Goal: Information Seeking & Learning: Learn about a topic

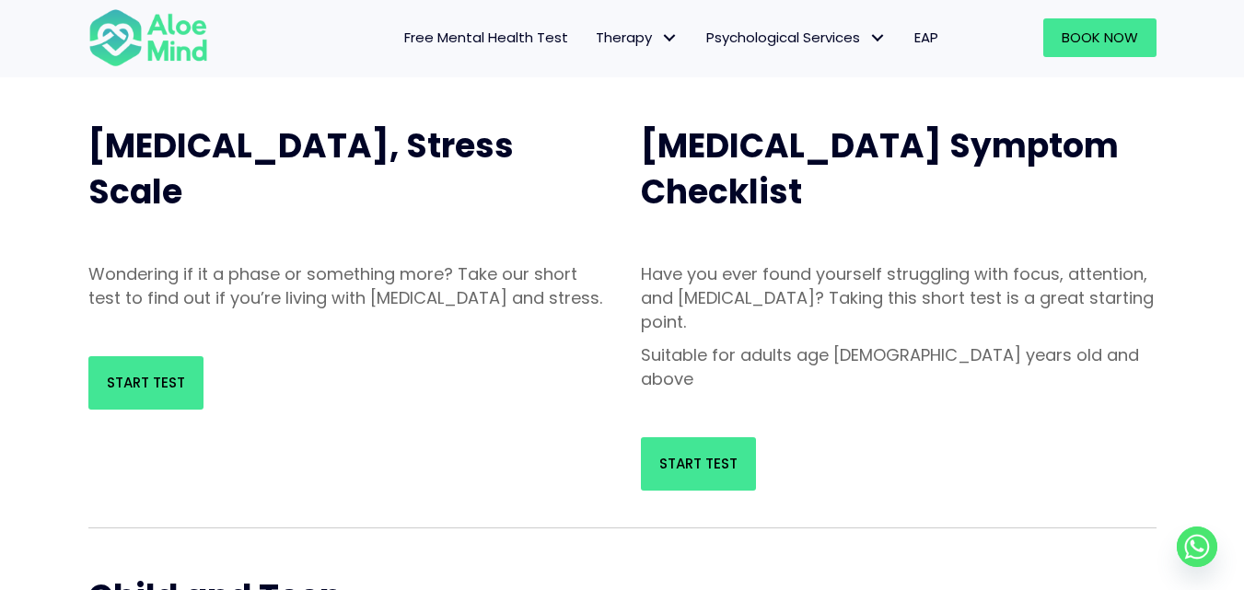
scroll to position [276, 0]
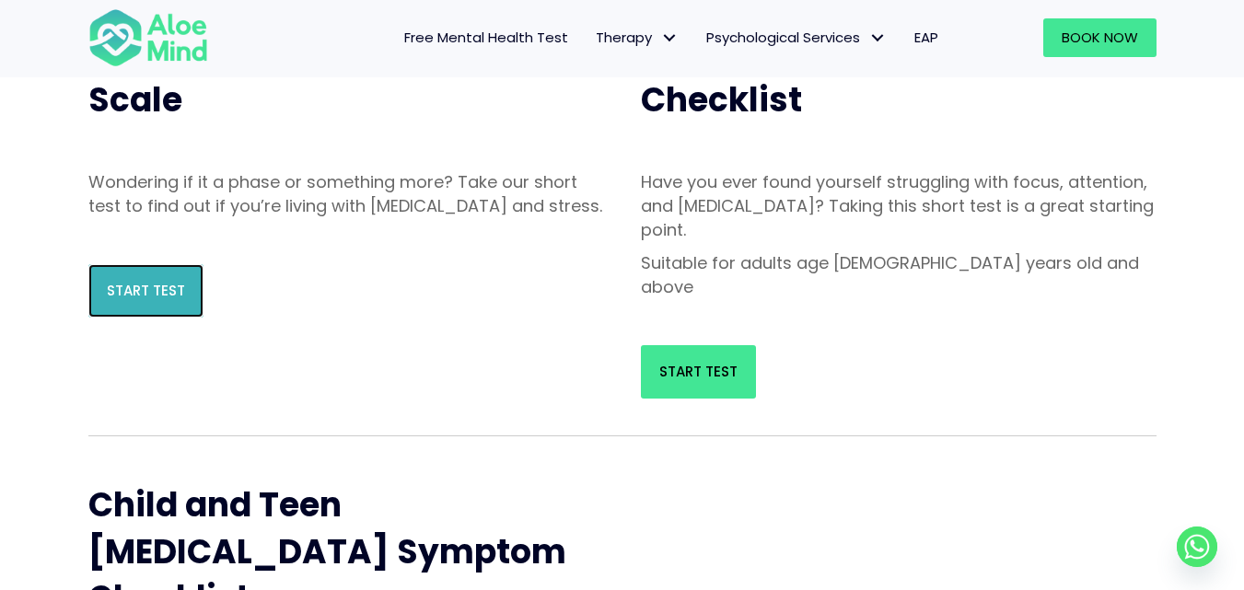
click at [187, 318] on link "Start Test" at bounding box center [145, 290] width 115 height 53
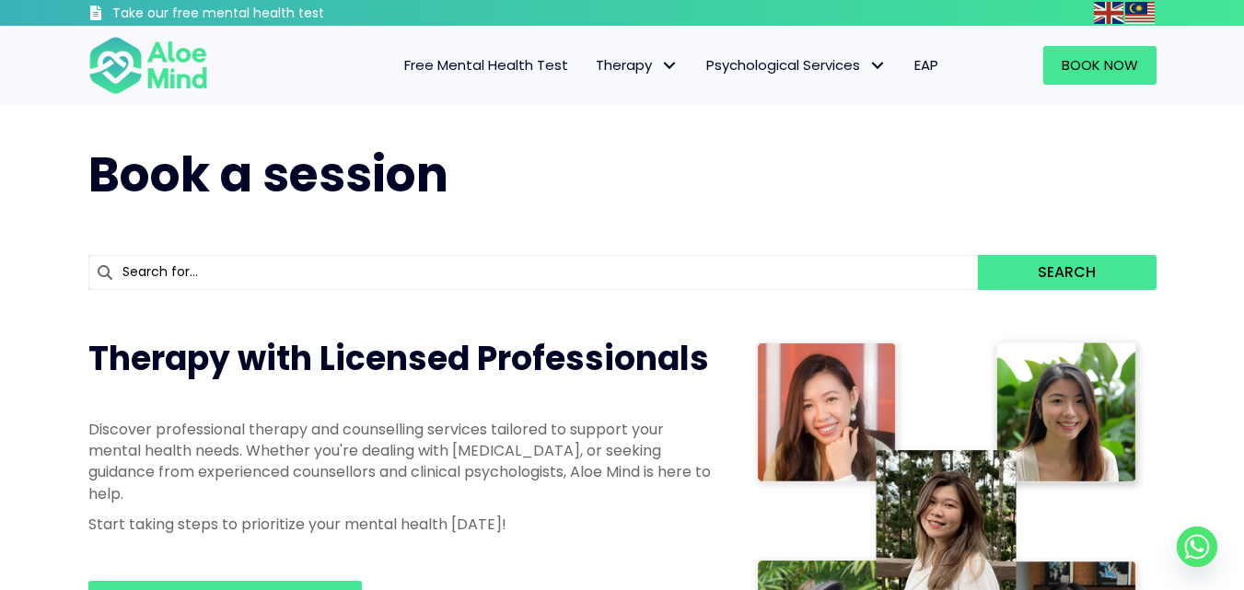
click at [514, 71] on span "Free Mental Health Test" at bounding box center [486, 64] width 164 height 19
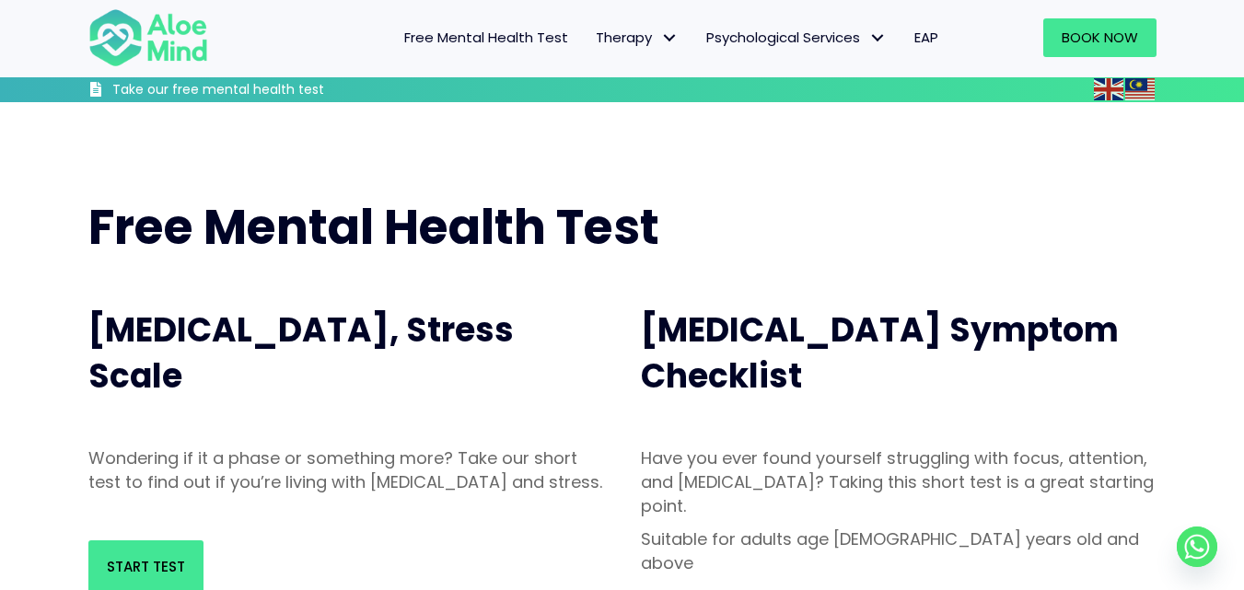
scroll to position [92, 0]
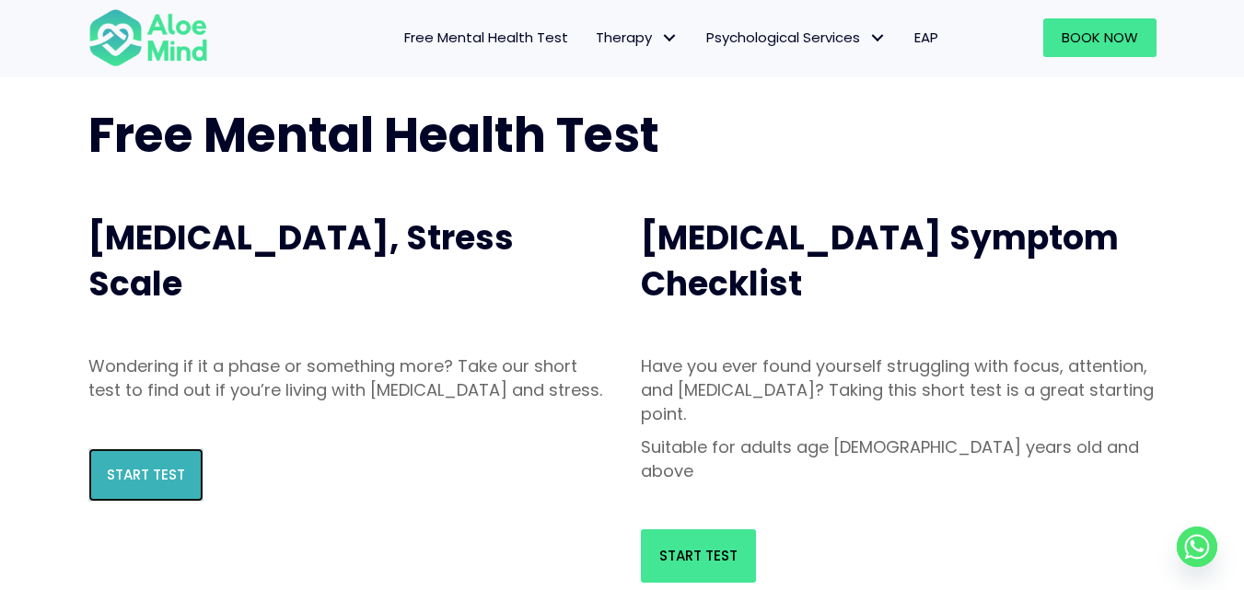
click at [145, 484] on span "Start Test" at bounding box center [146, 474] width 78 height 19
